Goal: Task Accomplishment & Management: Manage account settings

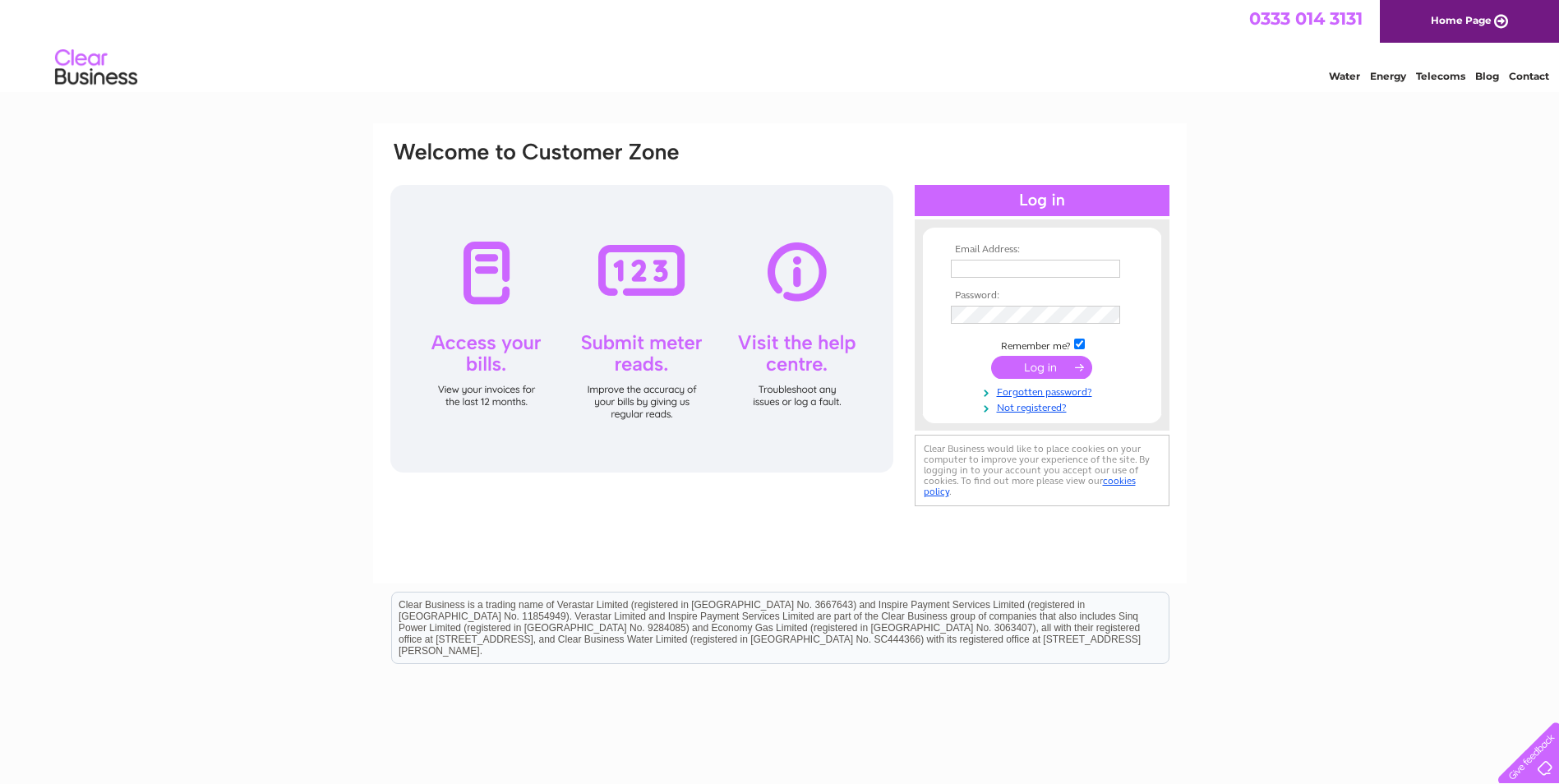
type input "[PERSON_NAME][EMAIL_ADDRESS][DOMAIN_NAME]"
click at [1055, 372] on input "submit" at bounding box center [1042, 368] width 101 height 23
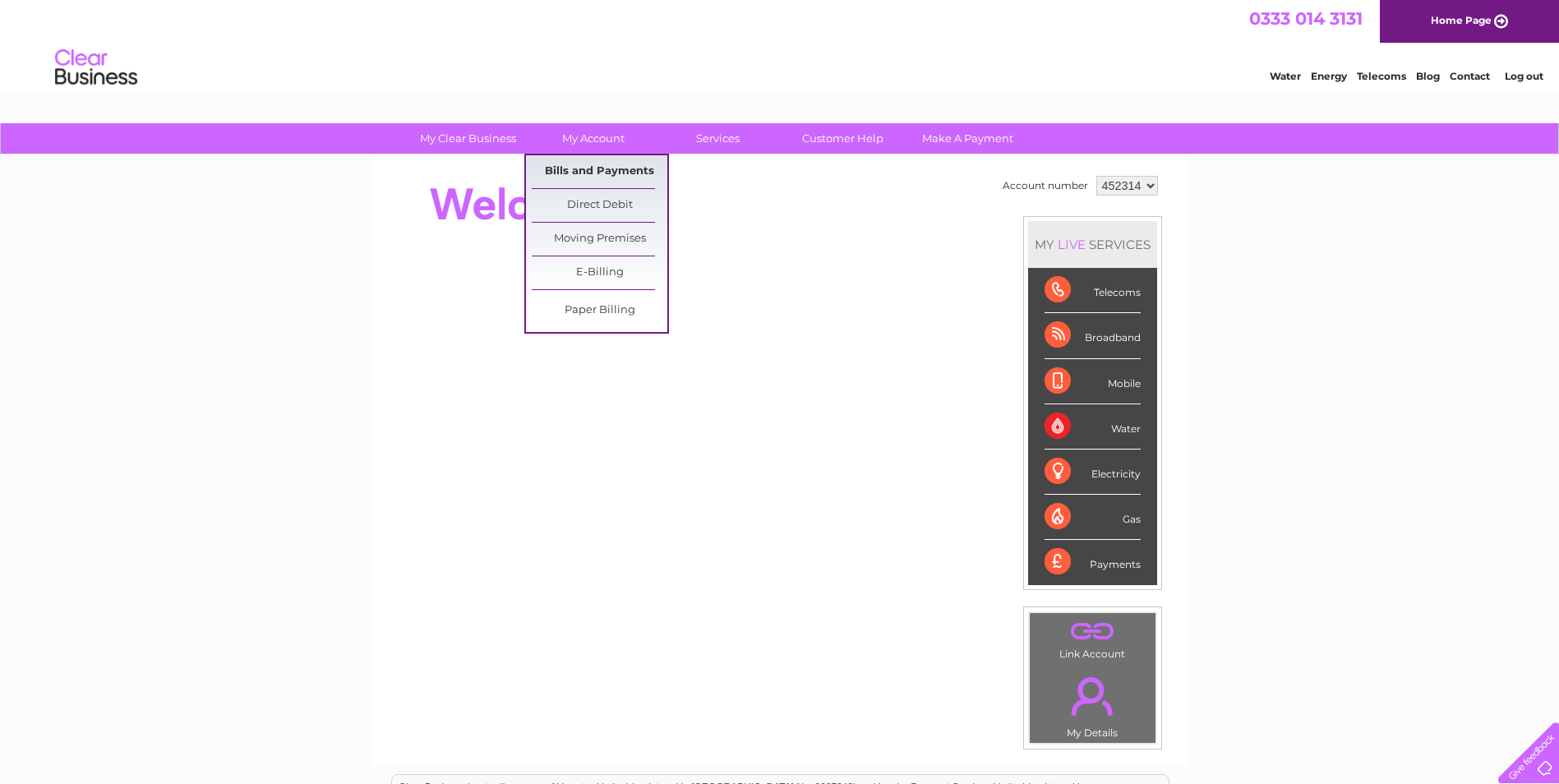
click at [593, 166] on link "Bills and Payments" at bounding box center [599, 171] width 135 height 32
click at [597, 172] on link "Bills and Payments" at bounding box center [599, 171] width 135 height 32
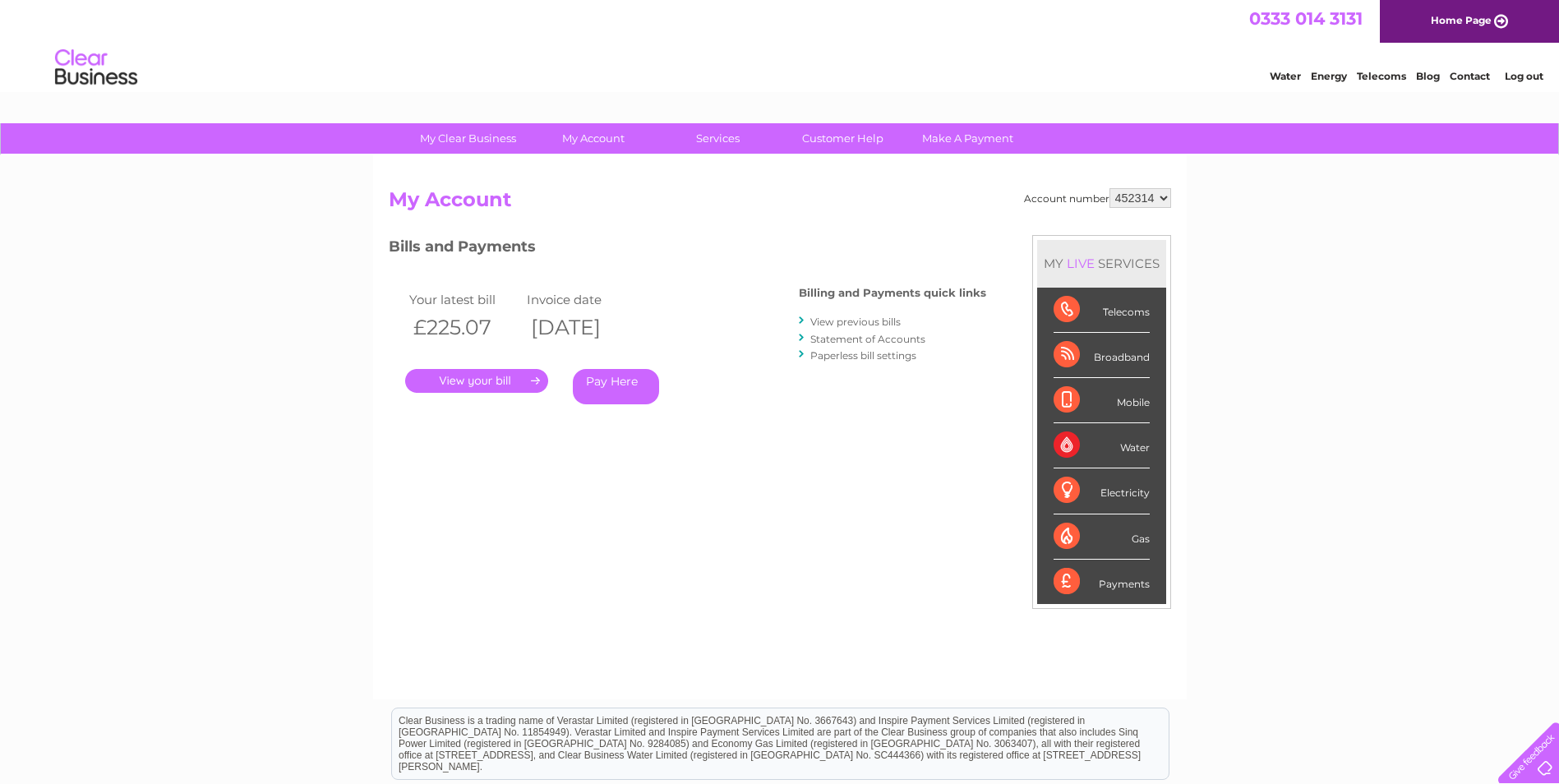
click at [505, 387] on link "." at bounding box center [477, 380] width 143 height 23
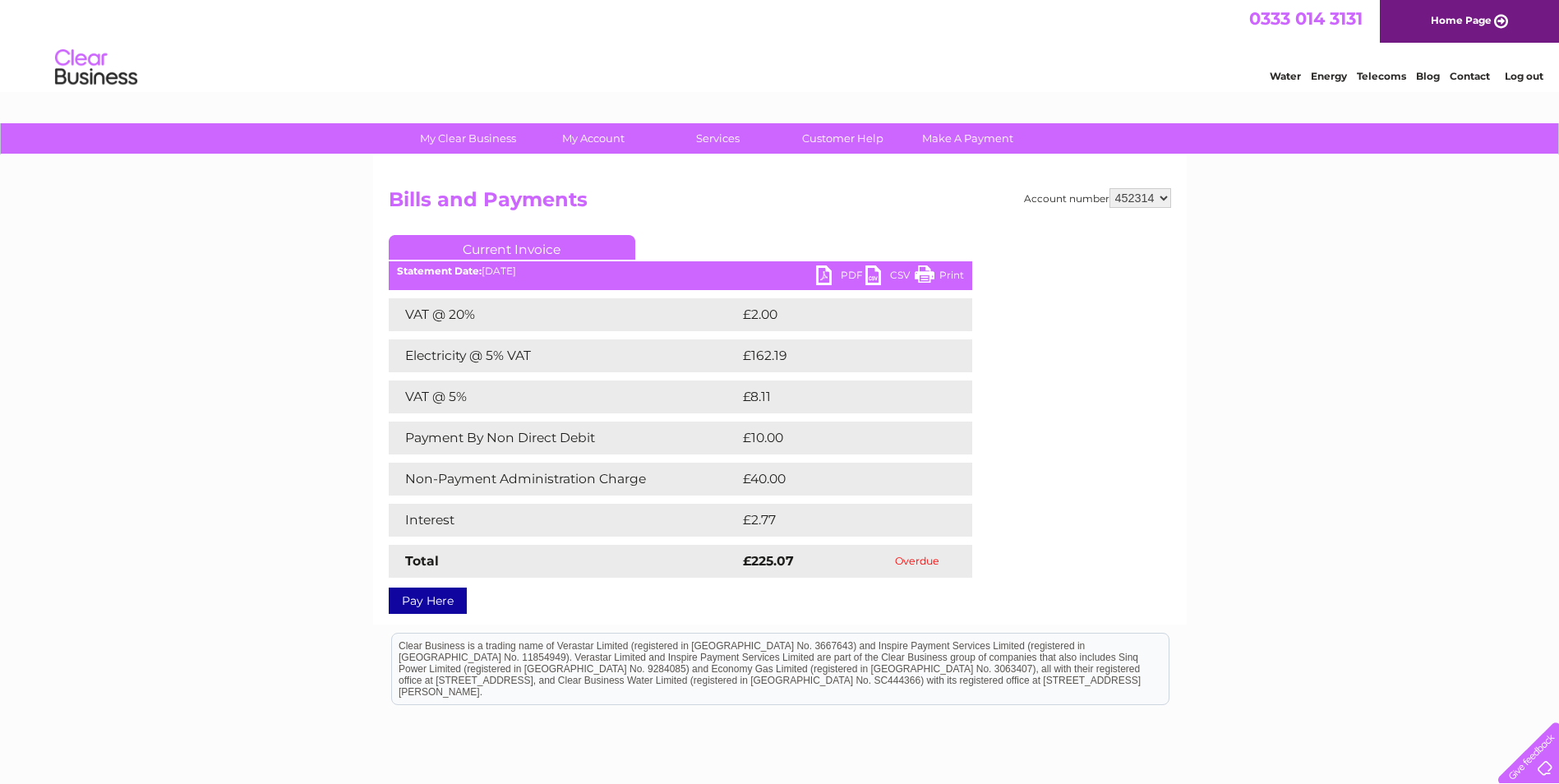
click at [842, 271] on link "PDF" at bounding box center [841, 278] width 50 height 23
